Goal: Find specific page/section: Find specific page/section

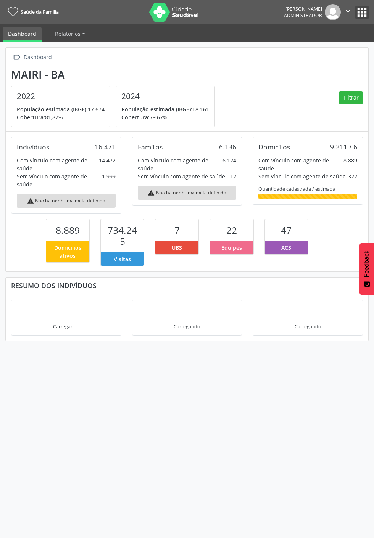
click at [368, 13] on button "apps" at bounding box center [361, 12] width 13 height 13
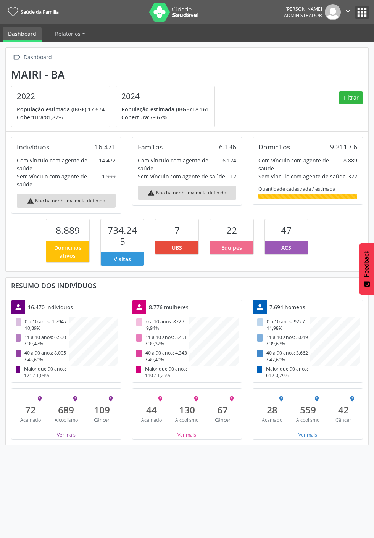
scroll to position [140, 120]
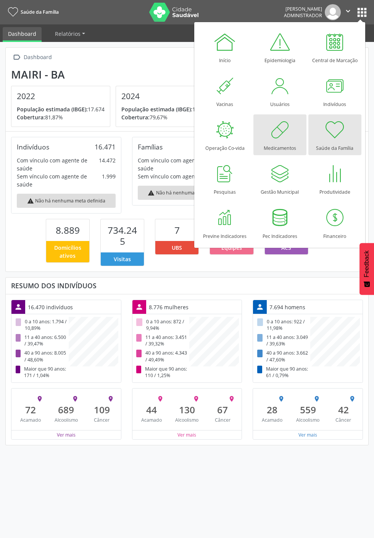
click at [287, 135] on div at bounding box center [279, 129] width 23 height 23
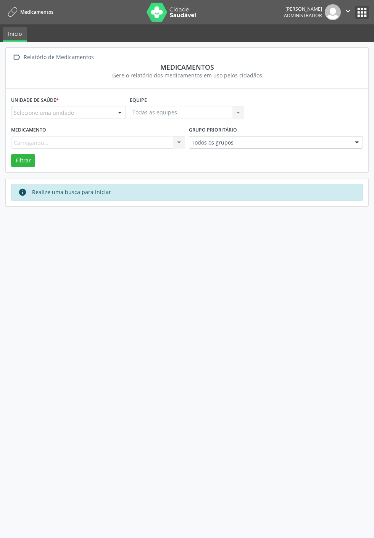
click at [368, 18] on button "apps" at bounding box center [361, 12] width 13 height 13
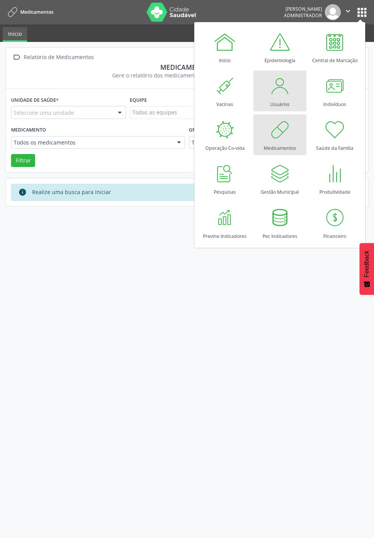
click at [280, 99] on div "Usuários" at bounding box center [279, 102] width 19 height 10
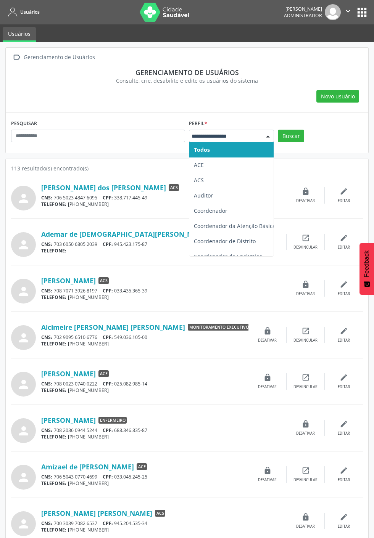
click at [204, 169] on span "ACE" at bounding box center [199, 164] width 10 height 7
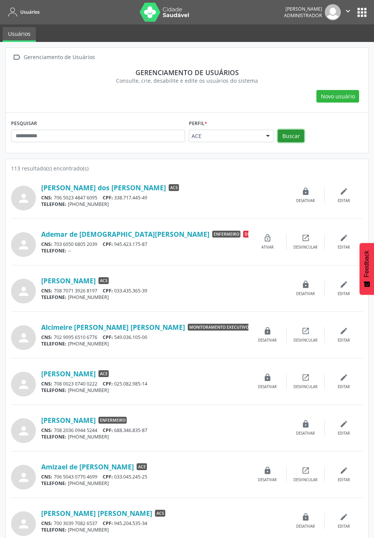
click at [304, 143] on button "Buscar" at bounding box center [291, 136] width 26 height 13
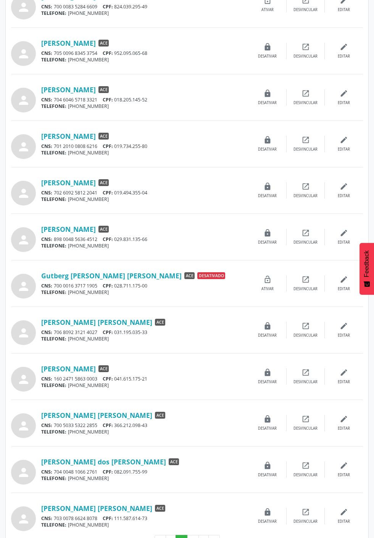
scroll to position [321, 0]
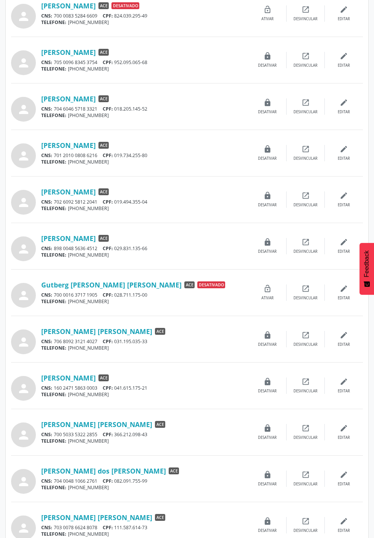
click at [96, 374] on link "Helder Santos Finamore" at bounding box center [68, 378] width 55 height 8
